Goal: Task Accomplishment & Management: Manage account settings

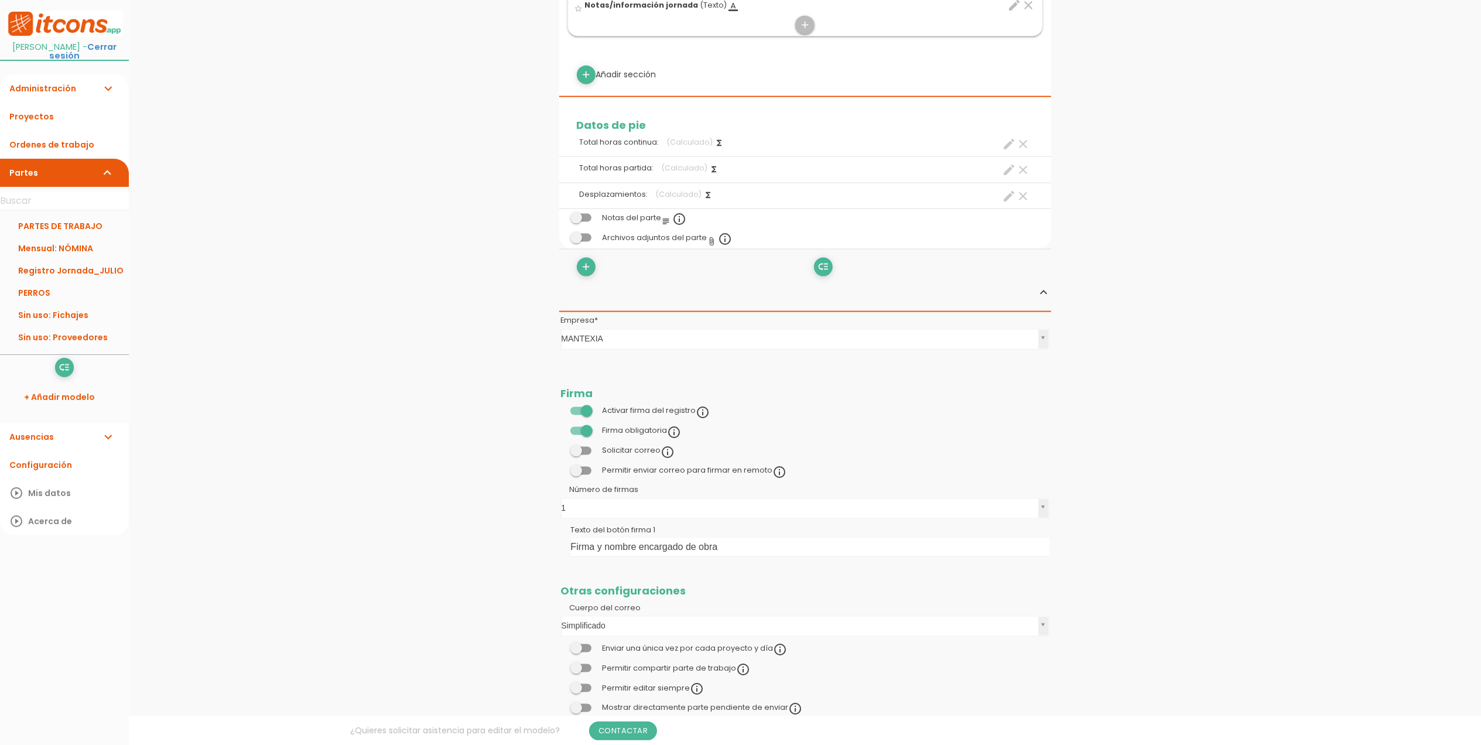
scroll to position [1561, 0]
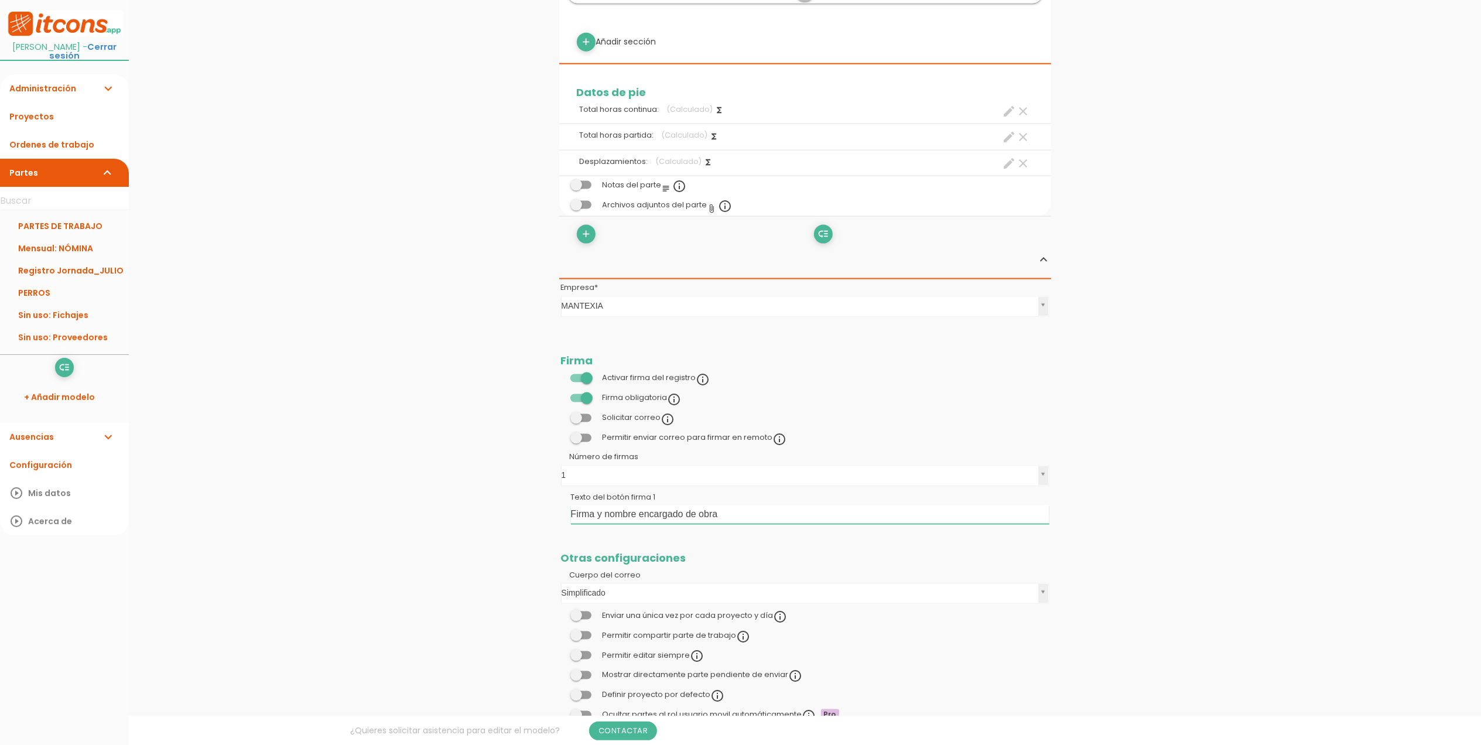
drag, startPoint x: 734, startPoint y: 516, endPoint x: 560, endPoint y: 513, distance: 174.5
click at [560, 513] on td "Texto del botón firma 1 Firma y nombre encargado de obra" at bounding box center [805, 508] width 492 height 38
click at [788, 42] on link "Guardar" at bounding box center [776, 39] width 70 height 21
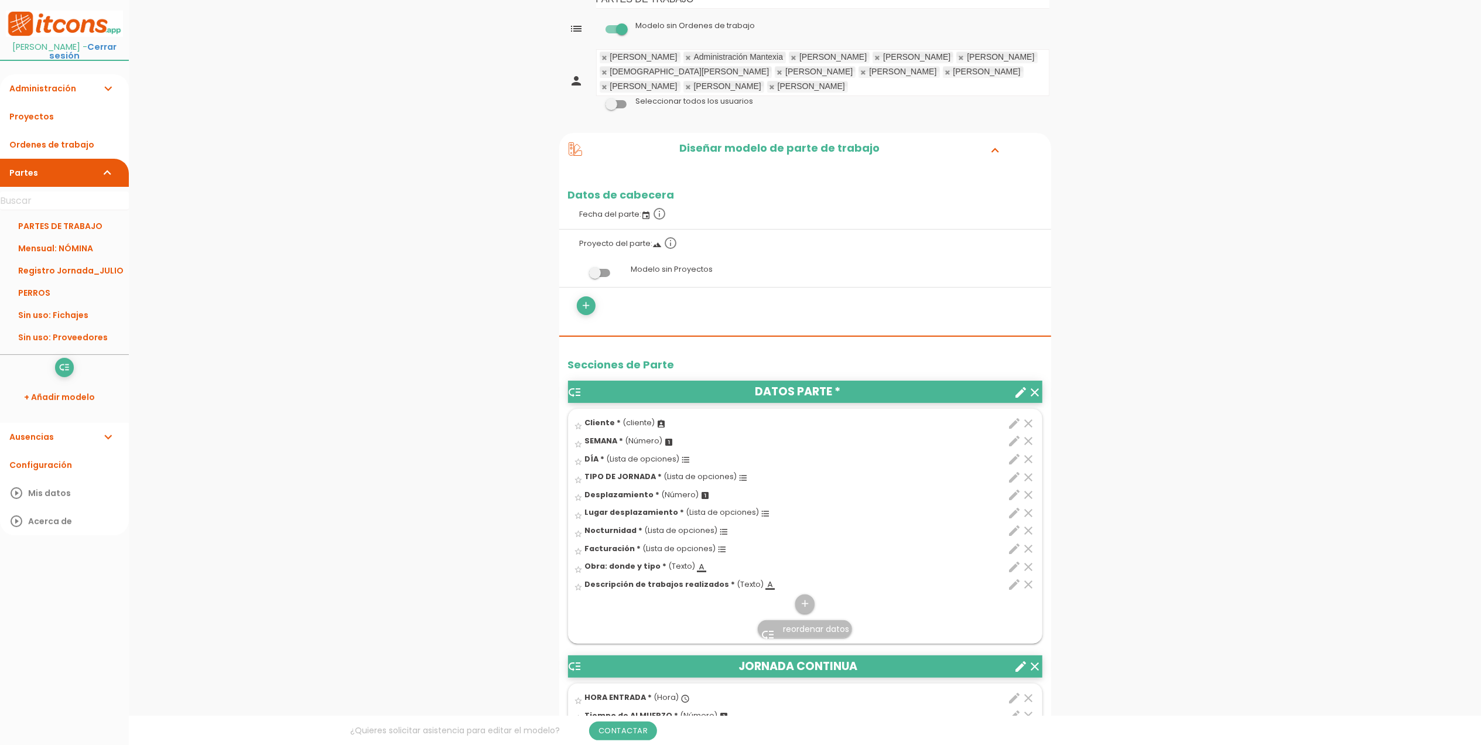
scroll to position [156, 0]
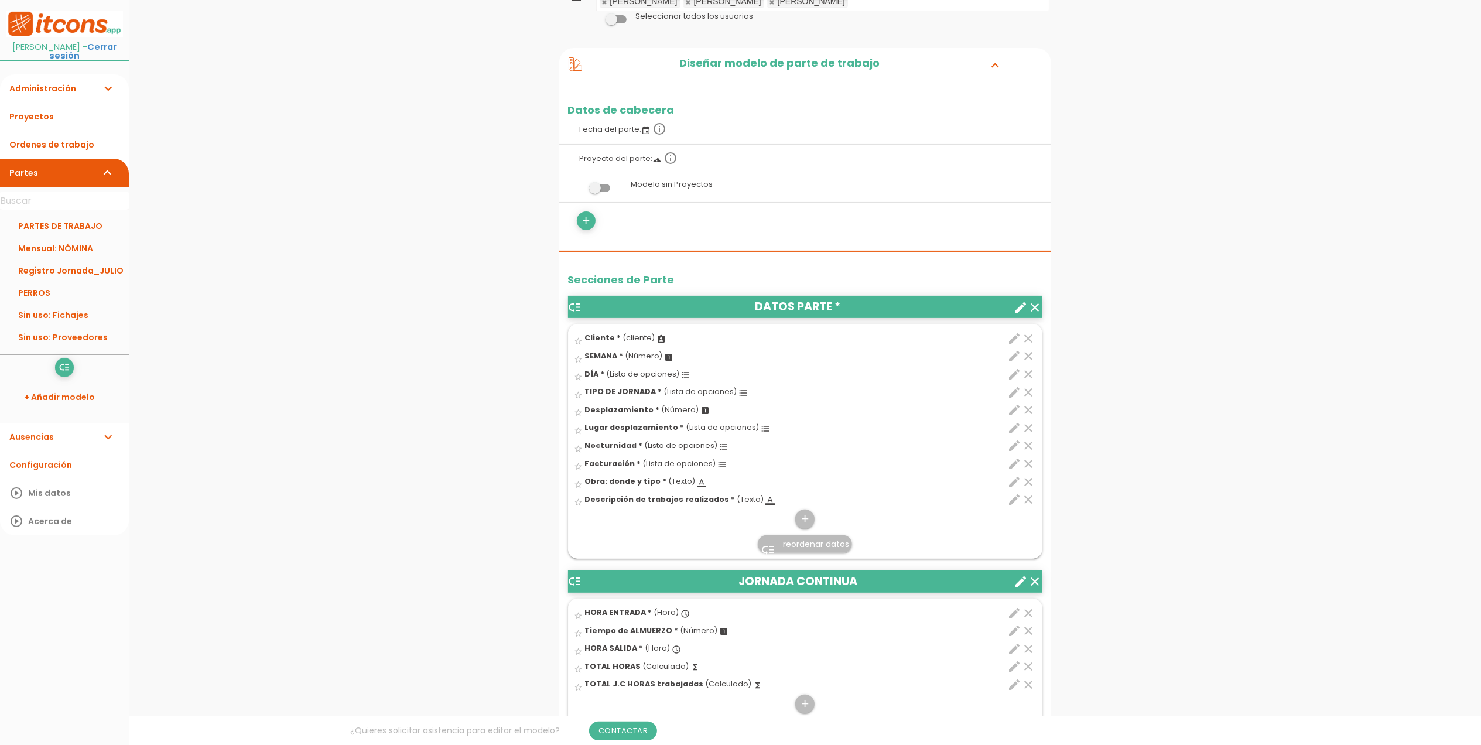
click at [1017, 478] on icon "edit" at bounding box center [1015, 482] width 14 height 14
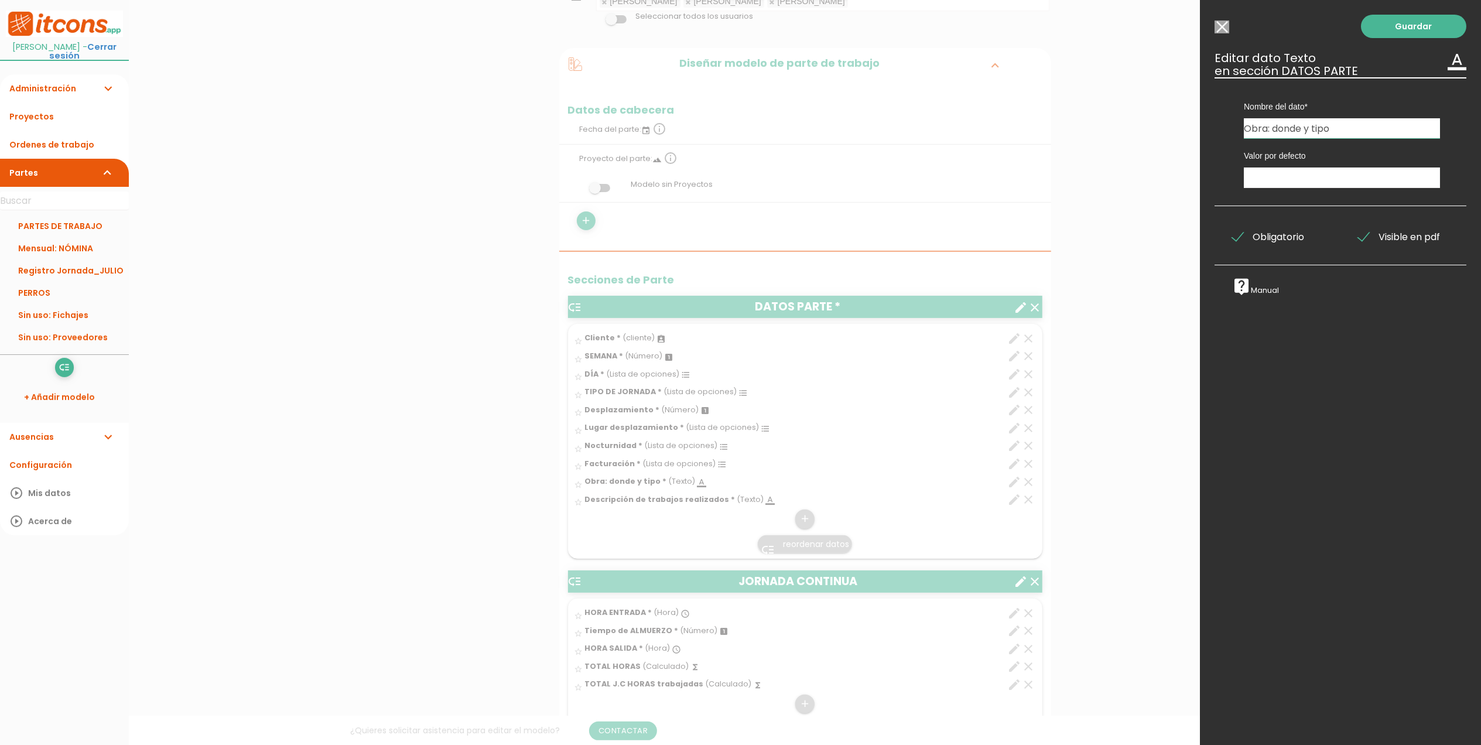
drag, startPoint x: 1343, startPoint y: 129, endPoint x: 1272, endPoint y: 125, distance: 71.0
click at [1272, 125] on input "Obra: donde y tipo" at bounding box center [1342, 128] width 196 height 20
type input "O"
type input "Lugar y Obra"
click at [1410, 26] on link "Guardar" at bounding box center [1413, 26] width 105 height 23
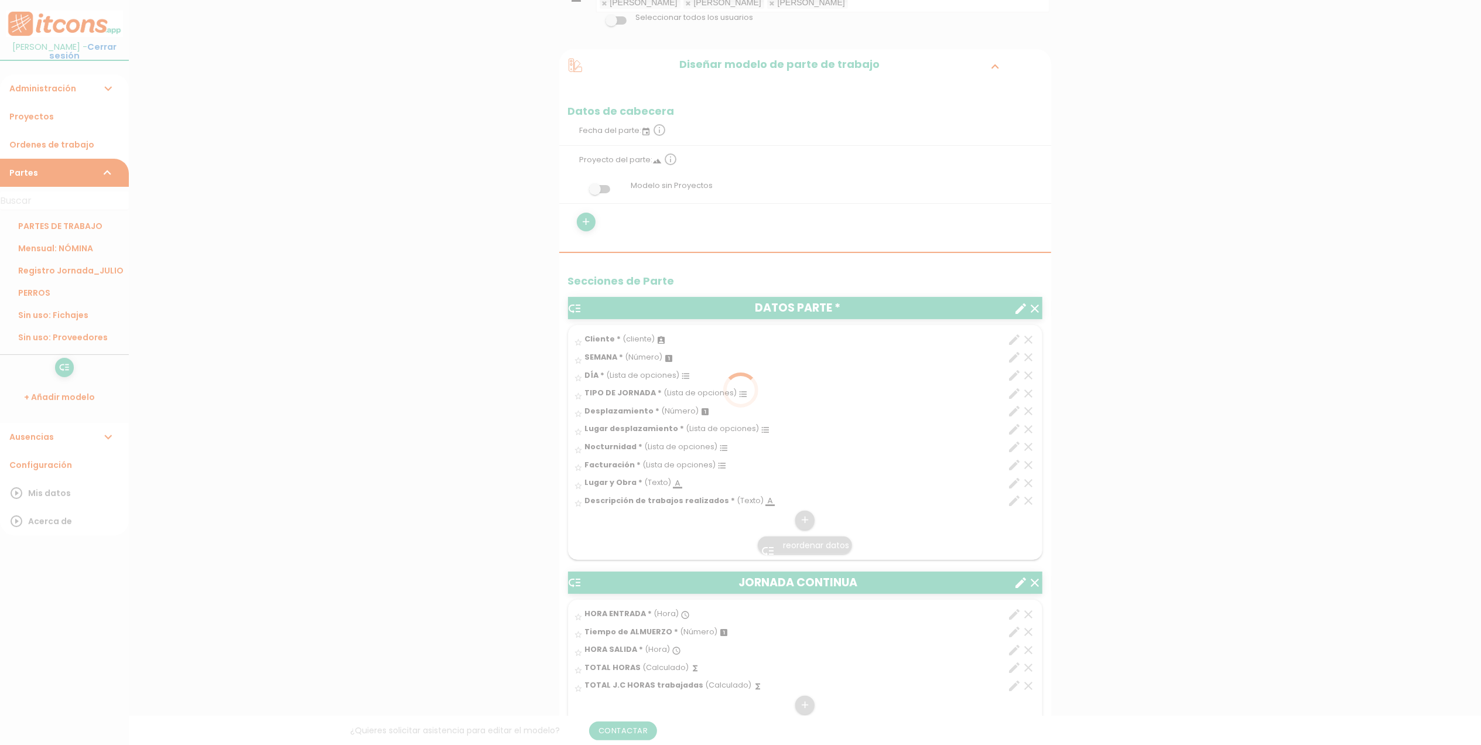
scroll to position [156, 0]
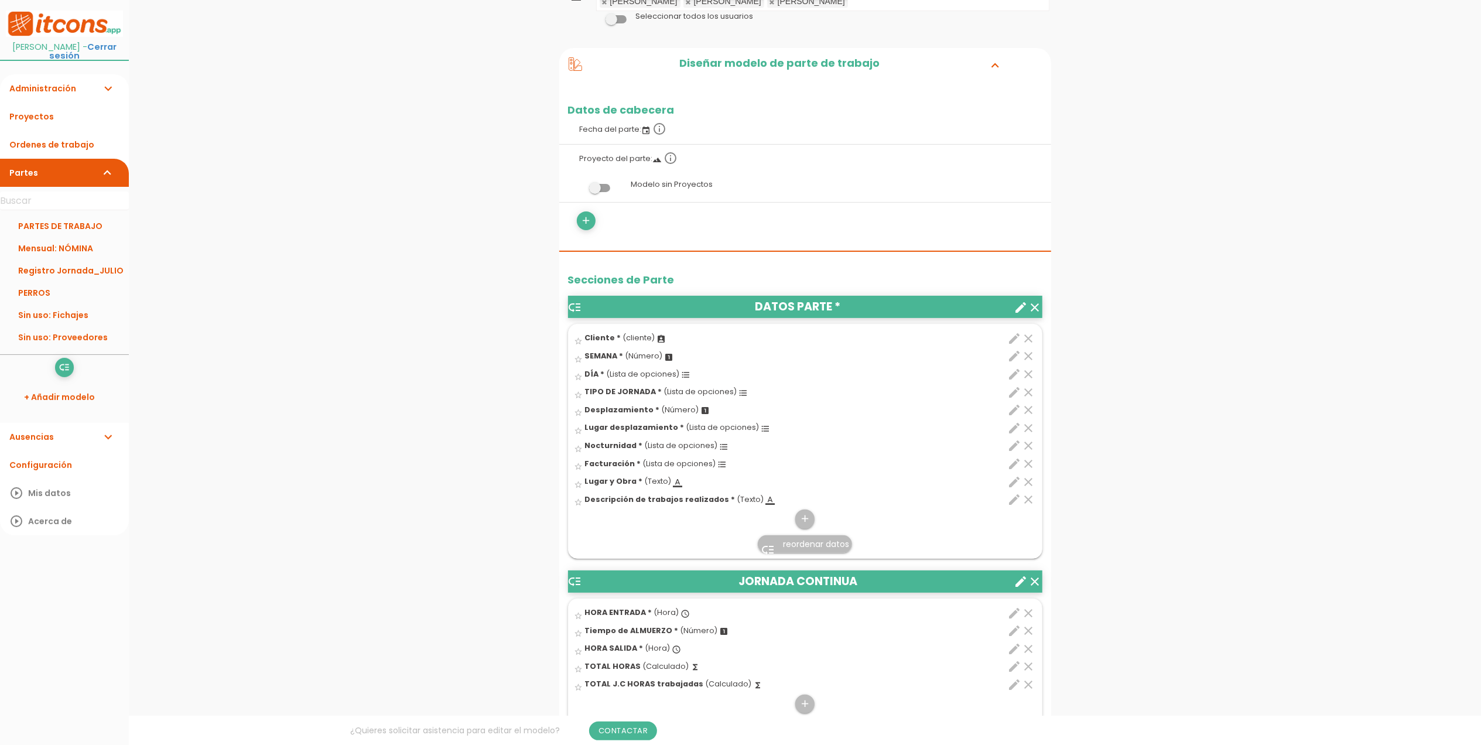
click at [1014, 481] on icon "edit" at bounding box center [1015, 482] width 14 height 14
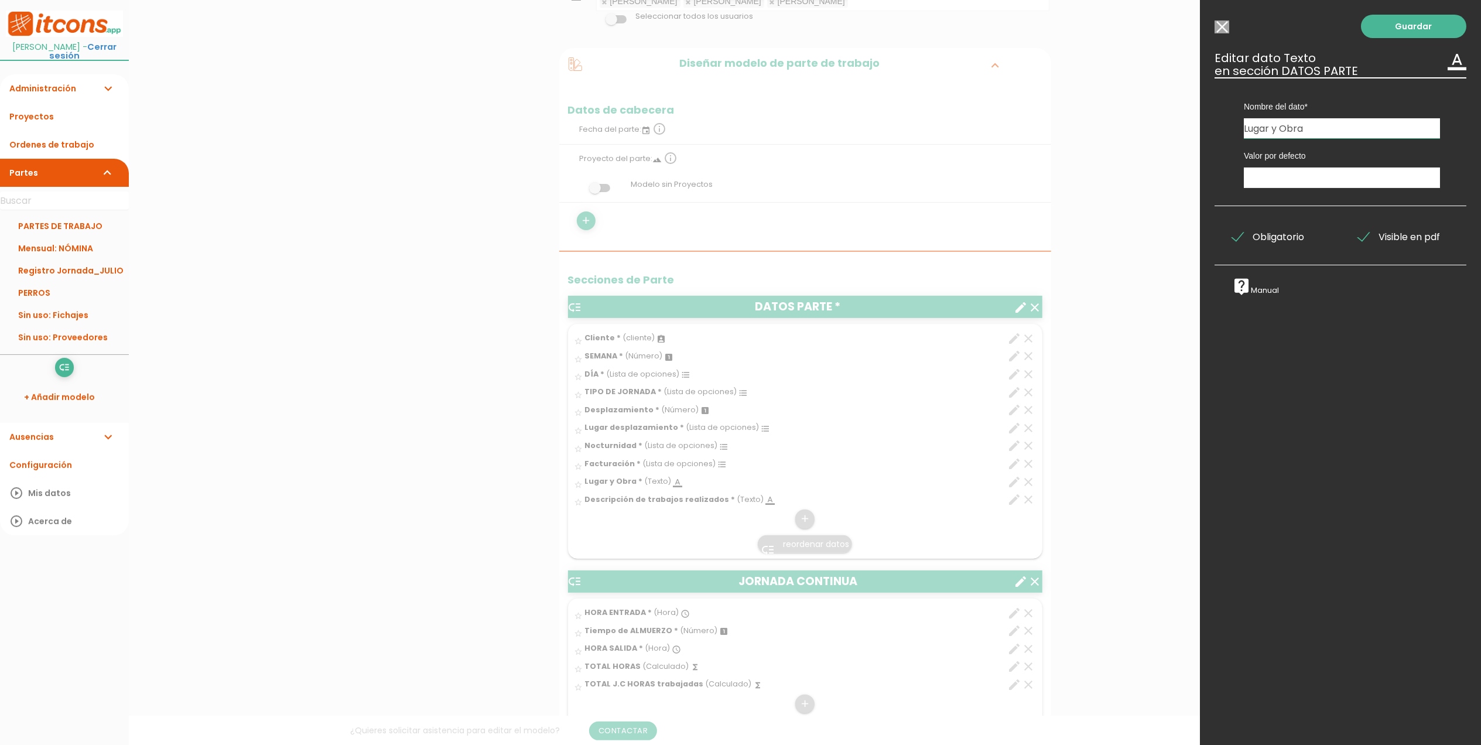
drag, startPoint x: 1311, startPoint y: 127, endPoint x: 1181, endPoint y: 127, distance: 130.0
type input "Obra y lugar"
click at [1430, 22] on link "Guardar" at bounding box center [1413, 26] width 105 height 23
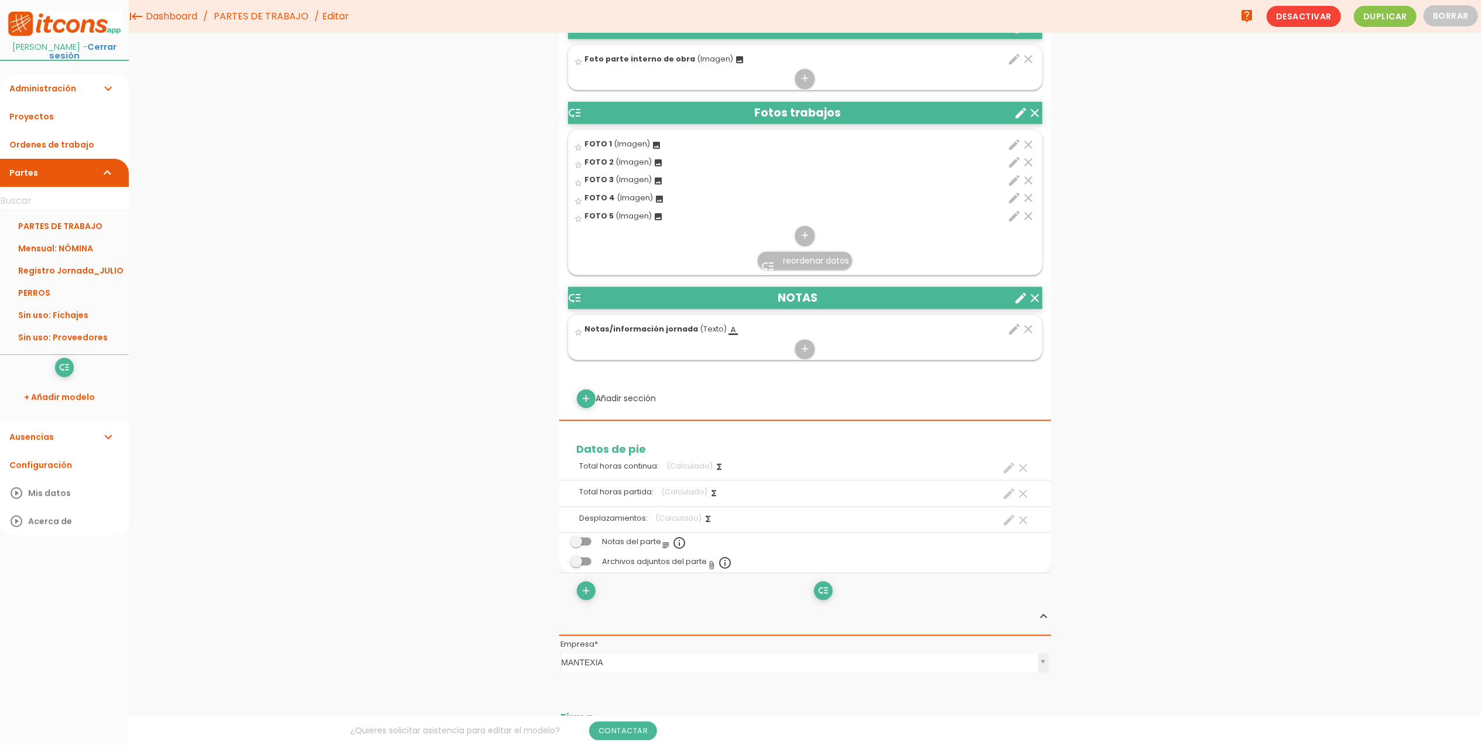
scroll to position [1162, 0]
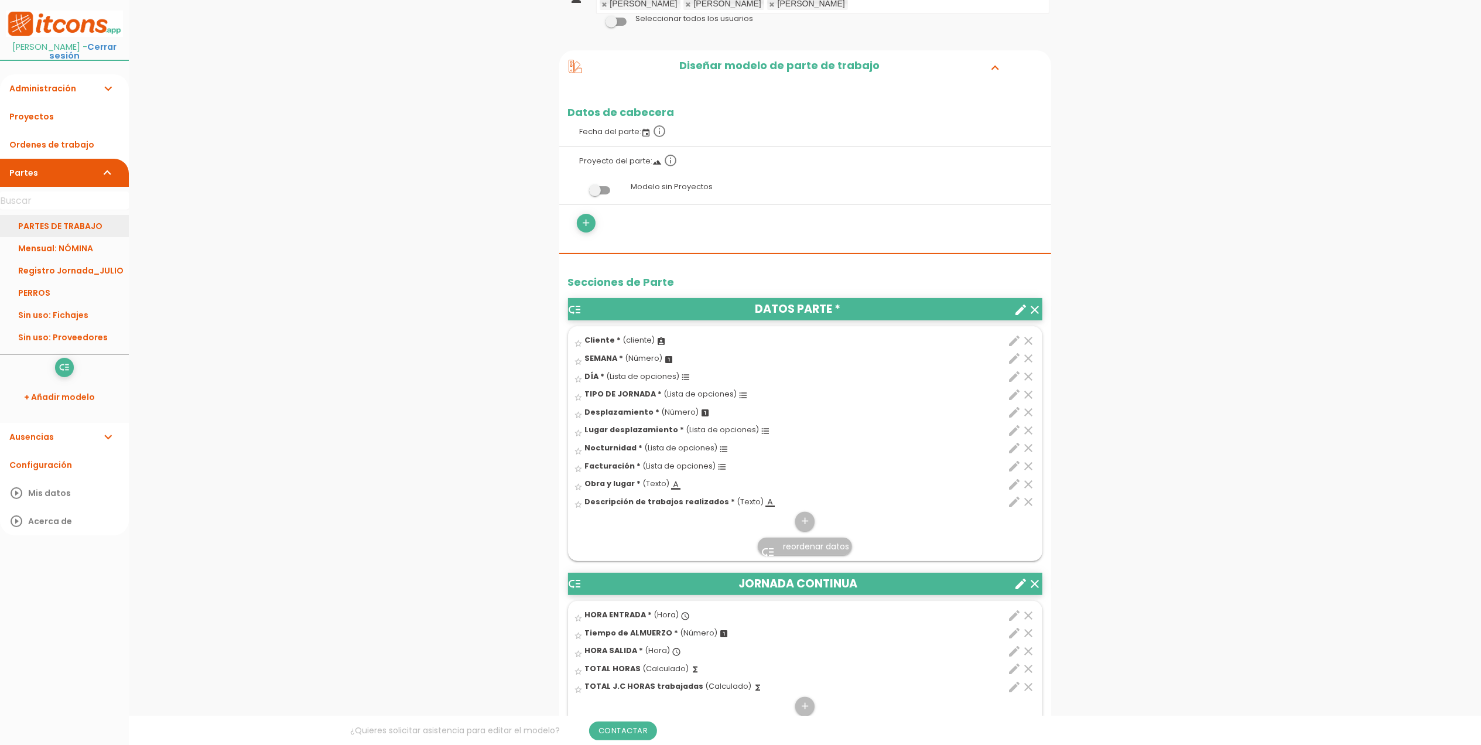
click at [76, 225] on link "PARTES DE TRABAJO" at bounding box center [64, 226] width 129 height 22
